Goal: Find contact information: Find contact information

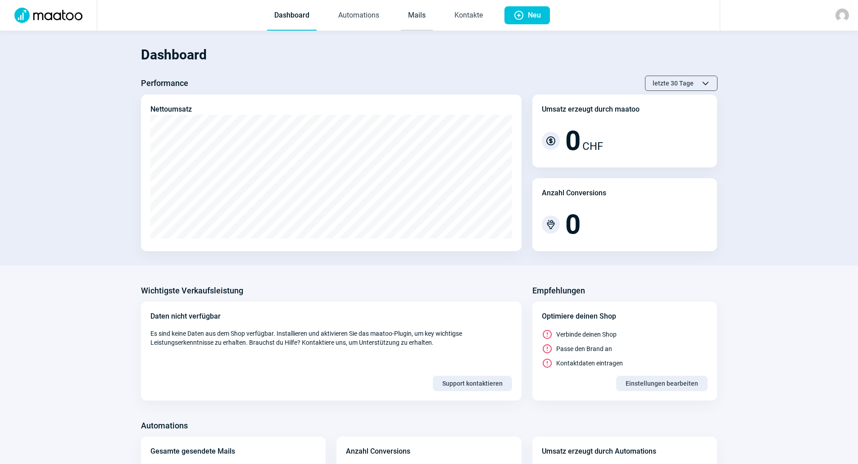
click at [416, 23] on link "Mails" at bounding box center [417, 16] width 32 height 30
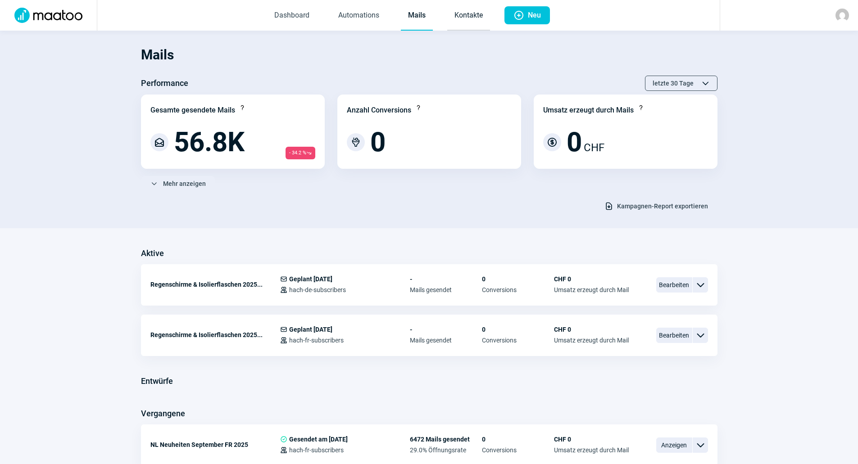
click at [460, 27] on link "Kontakte" at bounding box center [468, 16] width 43 height 30
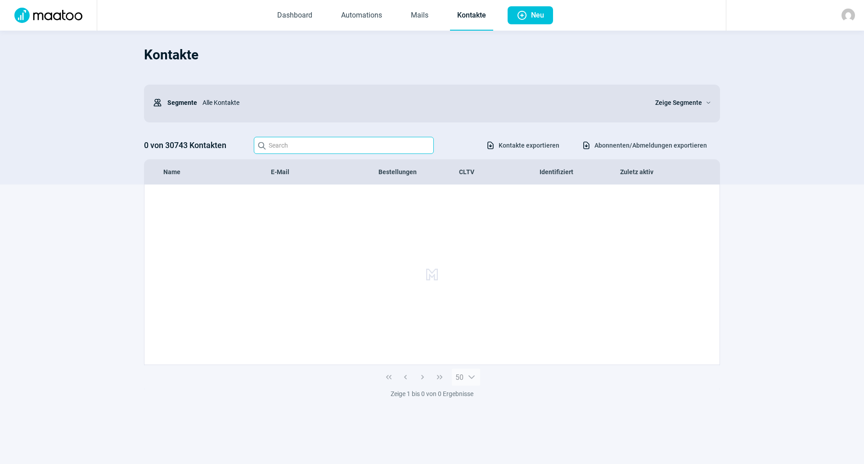
click at [339, 137] on input "Search icon" at bounding box center [344, 145] width 180 height 17
paste input "[PERSON_NAME][EMAIL_ADDRESS][DOMAIN_NAME]>"
type input "[PERSON_NAME]."
